Goal: Transaction & Acquisition: Purchase product/service

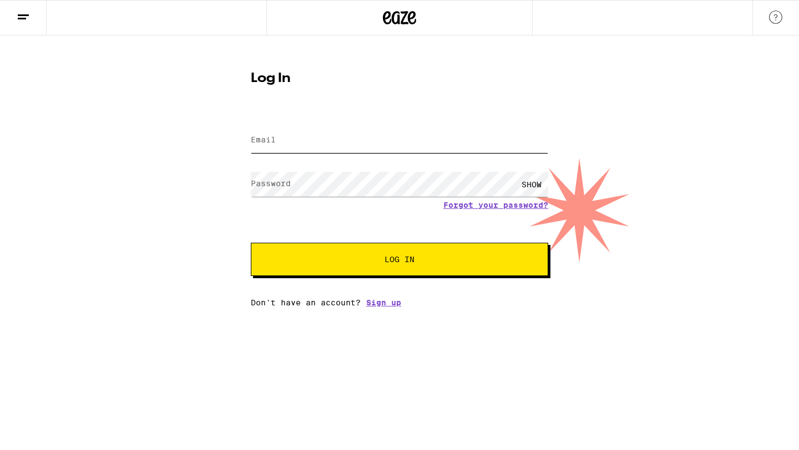
type input "[EMAIL_ADDRESS][DOMAIN_NAME]"
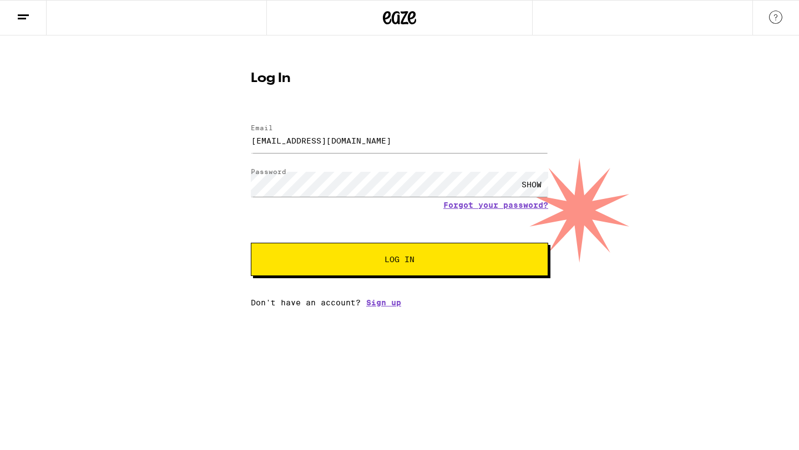
click at [353, 252] on button "Log In" at bounding box center [399, 259] width 297 height 33
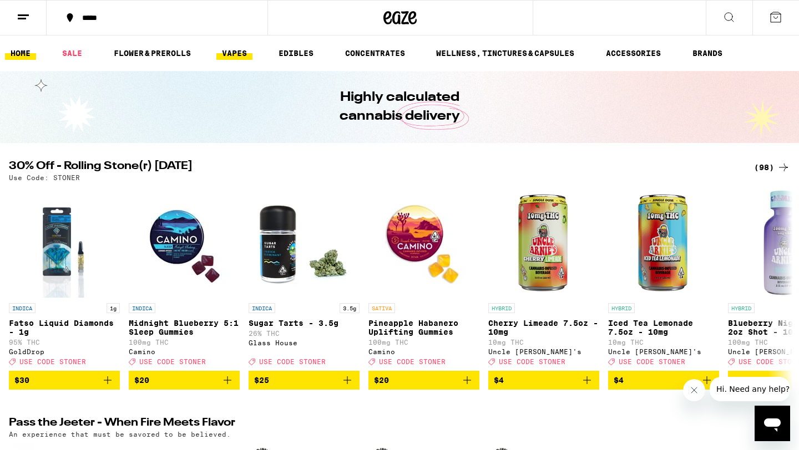
click at [239, 53] on link "VAPES" at bounding box center [234, 53] width 36 height 13
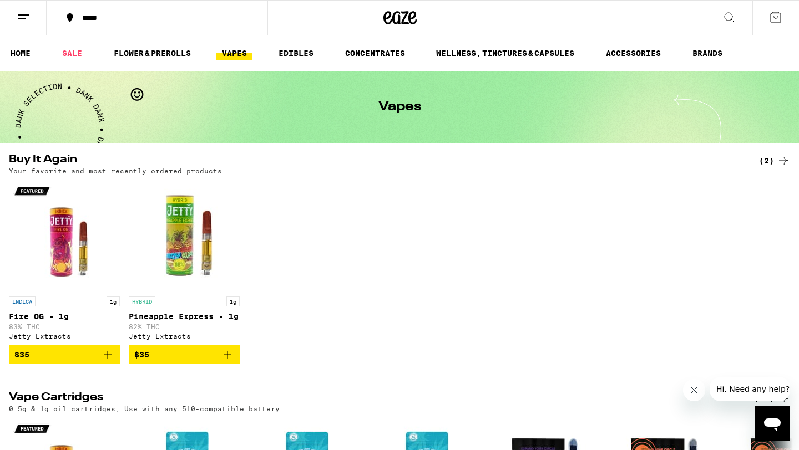
click at [27, 16] on icon at bounding box center [23, 17] width 13 height 13
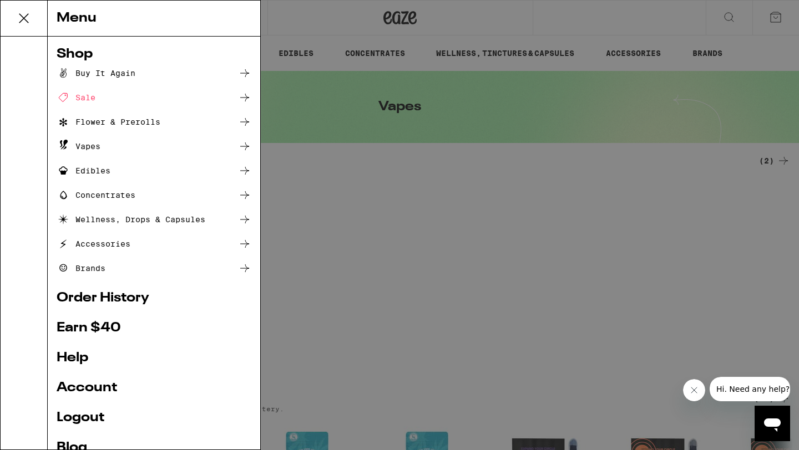
click at [307, 199] on div "Menu Shop Buy It Again Sale Flower & Prerolls Vapes Edibles Concentrates Wellne…" at bounding box center [399, 225] width 799 height 450
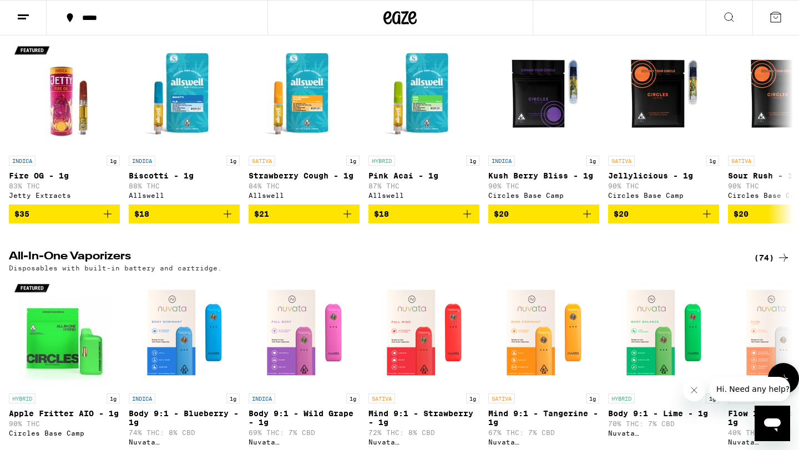
scroll to position [380, 0]
